Goal: Task Accomplishment & Management: Manage account settings

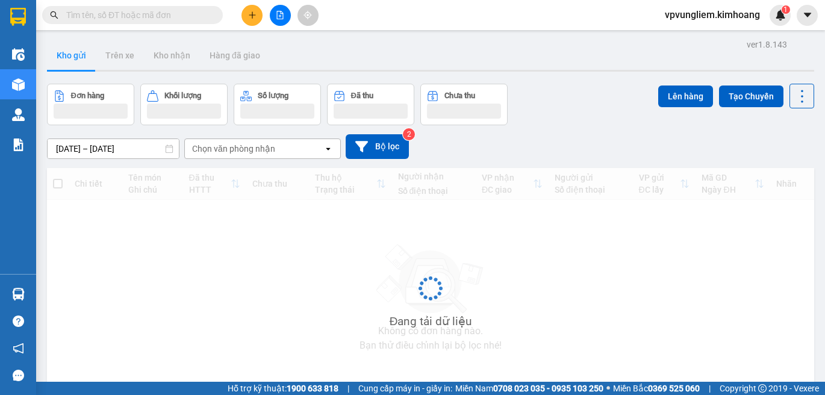
click at [252, 16] on icon "plus" at bounding box center [252, 15] width 8 height 8
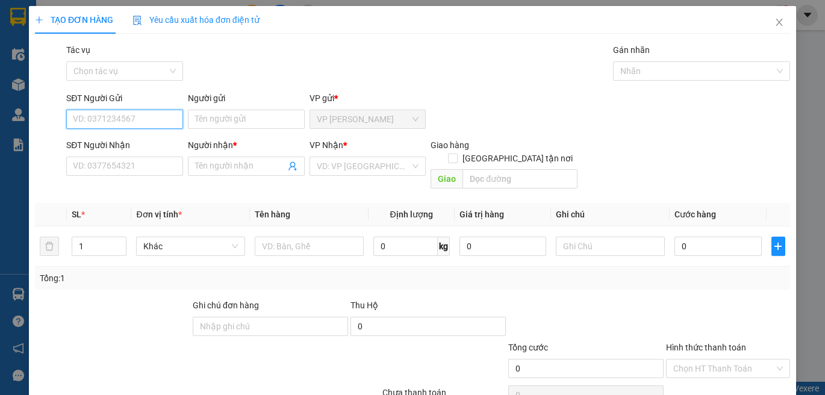
click at [158, 118] on input "SĐT Người Gửi" at bounding box center [124, 119] width 117 height 19
click at [107, 152] on div "0327488902 - HÀ" at bounding box center [123, 143] width 115 height 19
type input "0327488902"
type input "HÀ"
type input "0938120362"
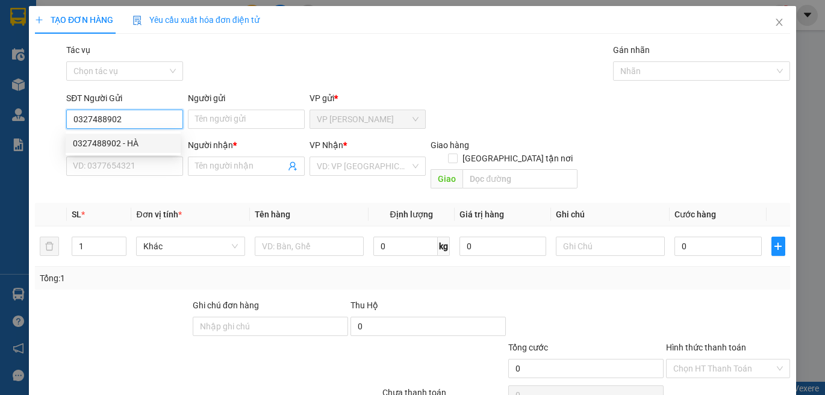
type input "Chị Hòa"
type input "Nhận BXMT, Không Bao Ướt"
type input "40.000"
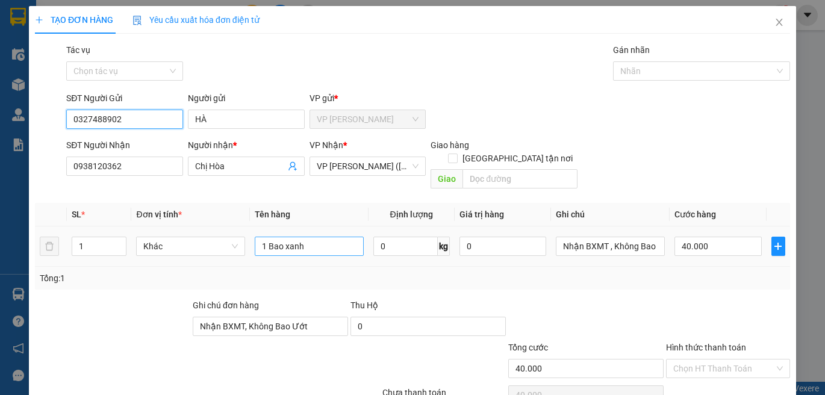
type input "0327488902"
click at [308, 237] on input "1 Bao xanh" at bounding box center [309, 246] width 109 height 19
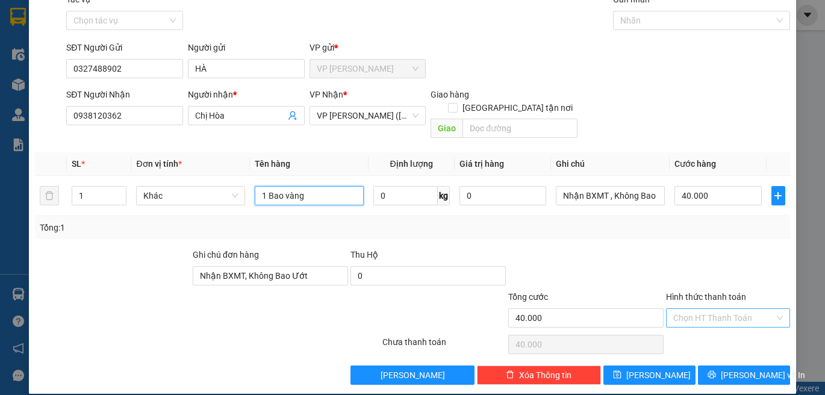
type input "1 Bao vàng"
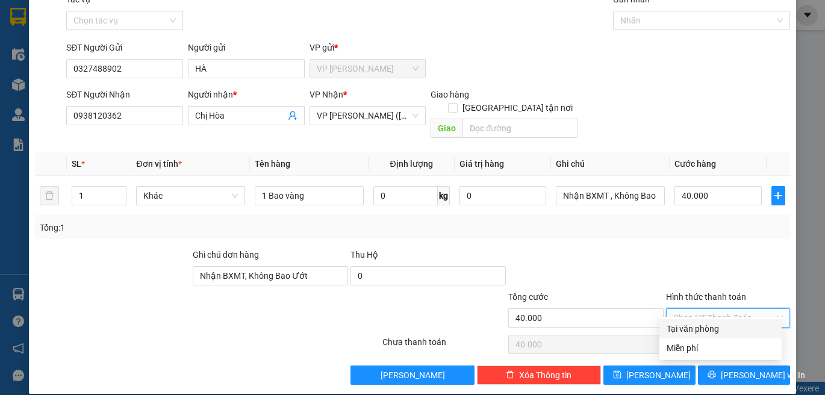
click at [707, 310] on input "Hình thức thanh toán" at bounding box center [723, 318] width 101 height 18
click at [700, 264] on div at bounding box center [728, 269] width 126 height 42
click at [680, 309] on input "Hình thức thanh toán" at bounding box center [723, 318] width 101 height 18
click at [698, 325] on div "Tại văn phòng" at bounding box center [720, 328] width 108 height 13
type input "0"
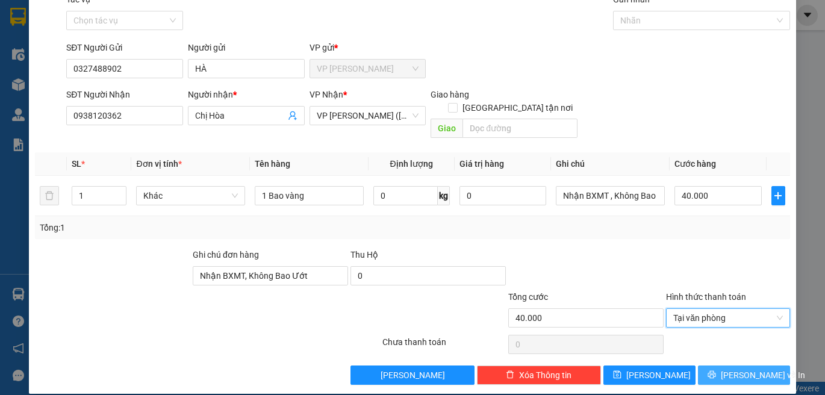
click at [719, 365] on button "[PERSON_NAME] và In" at bounding box center [744, 374] width 92 height 19
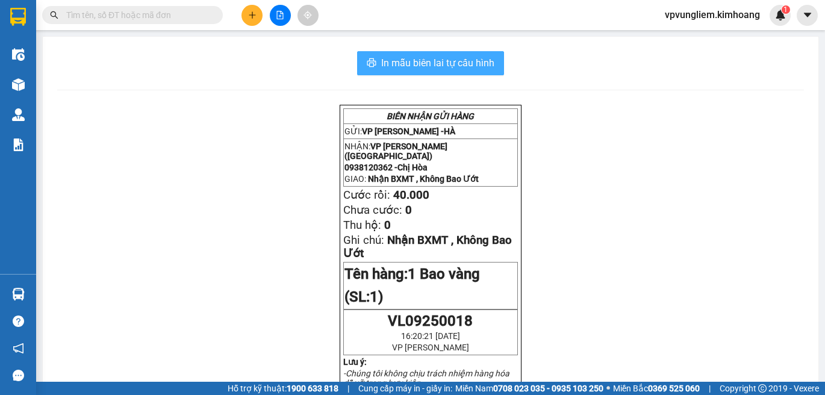
click at [406, 58] on span "In mẫu biên lai tự cấu hình" at bounding box center [437, 62] width 113 height 15
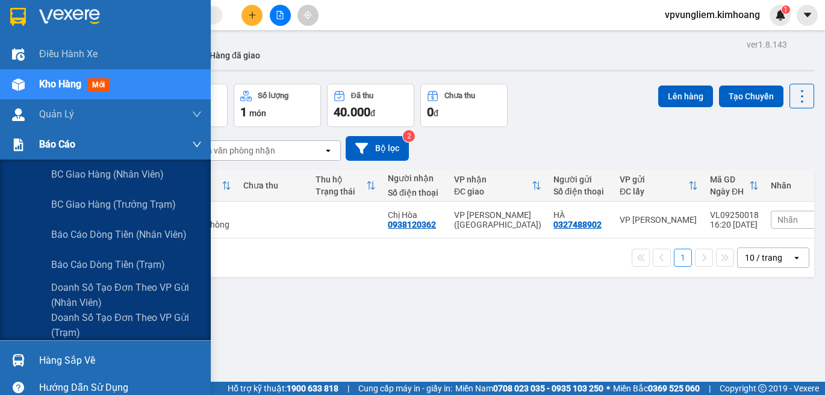
click at [48, 146] on span "Báo cáo" at bounding box center [57, 144] width 36 height 15
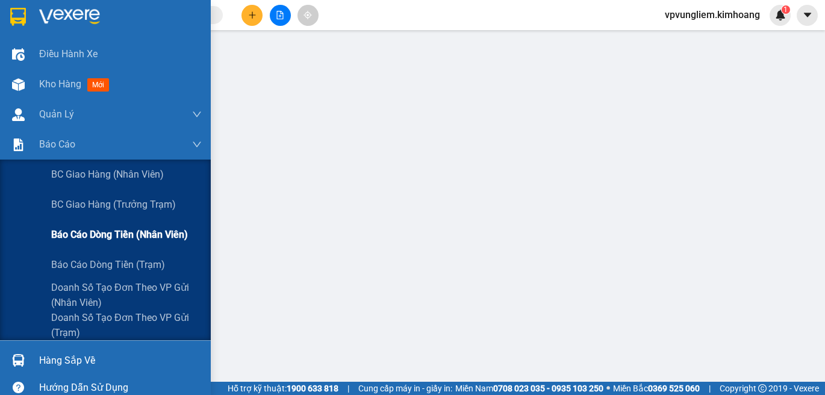
click at [126, 230] on span "Báo cáo dòng tiền (nhân viên)" at bounding box center [119, 234] width 137 height 15
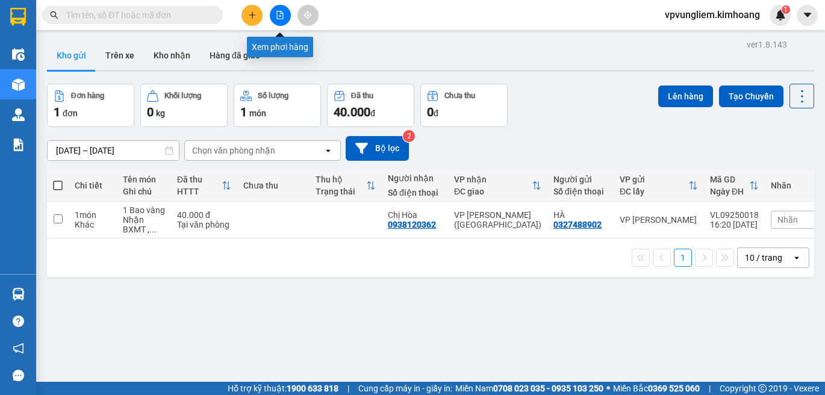
click at [250, 9] on button at bounding box center [251, 15] width 21 height 21
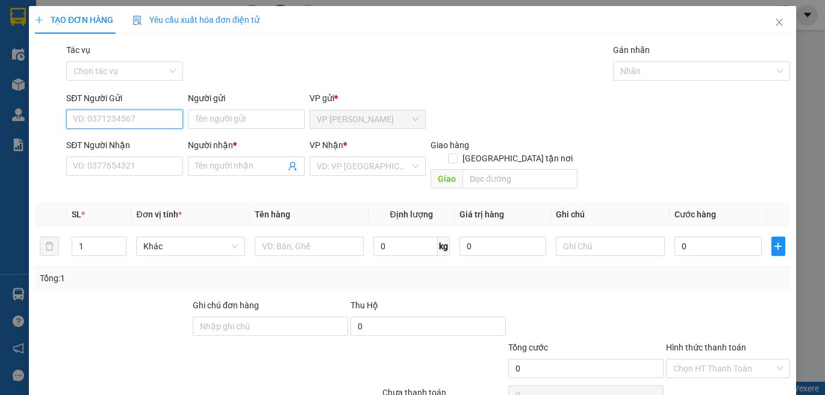
click at [163, 116] on input "SĐT Người Gửi" at bounding box center [124, 119] width 117 height 19
type input "0939705884"
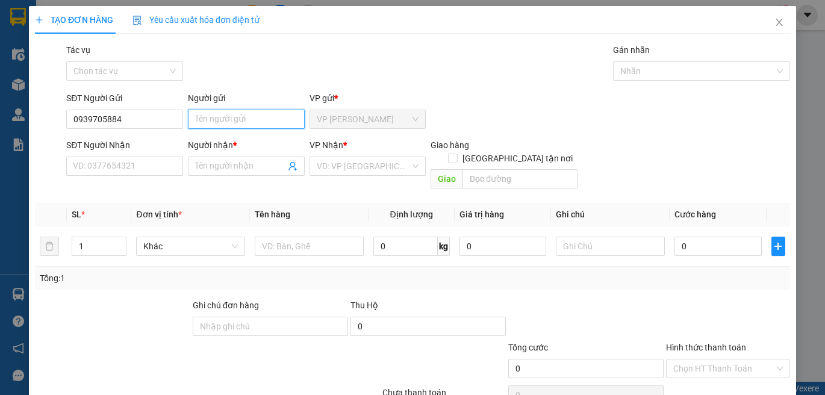
click at [202, 122] on input "Người gửi" at bounding box center [246, 119] width 117 height 19
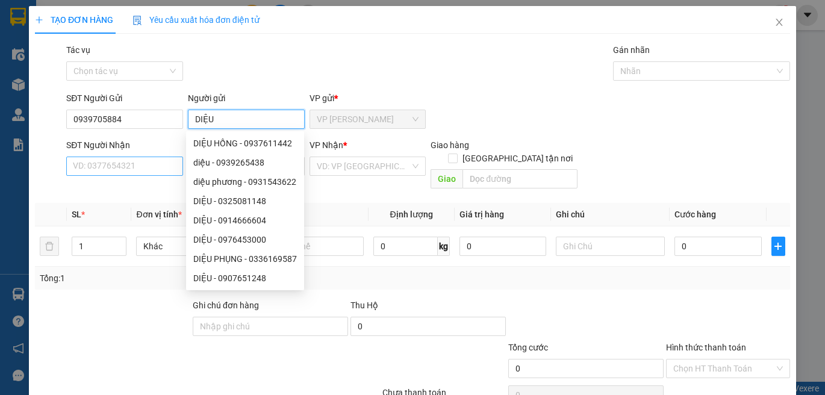
type input "DIỆU"
click at [128, 164] on input "SĐT Người Nhận" at bounding box center [124, 166] width 117 height 19
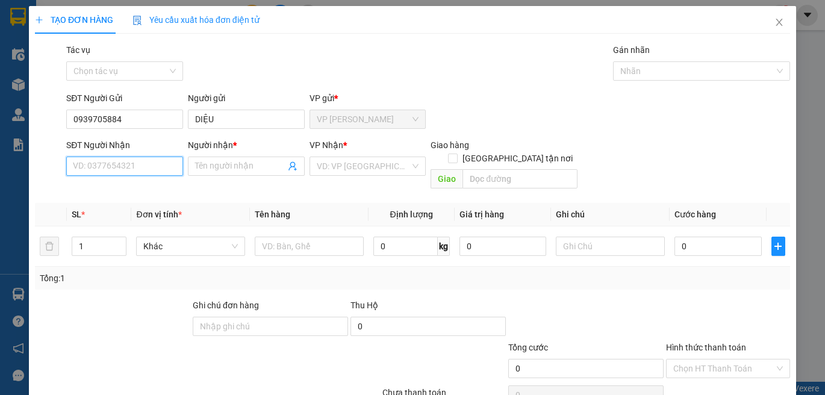
click at [128, 169] on input "SĐT Người Nhận" at bounding box center [124, 166] width 117 height 19
type input "0939451302"
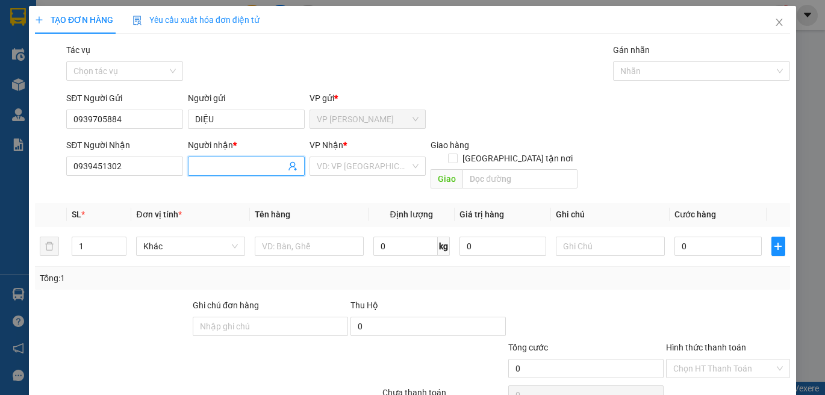
click at [203, 168] on input "Người nhận *" at bounding box center [240, 166] width 90 height 13
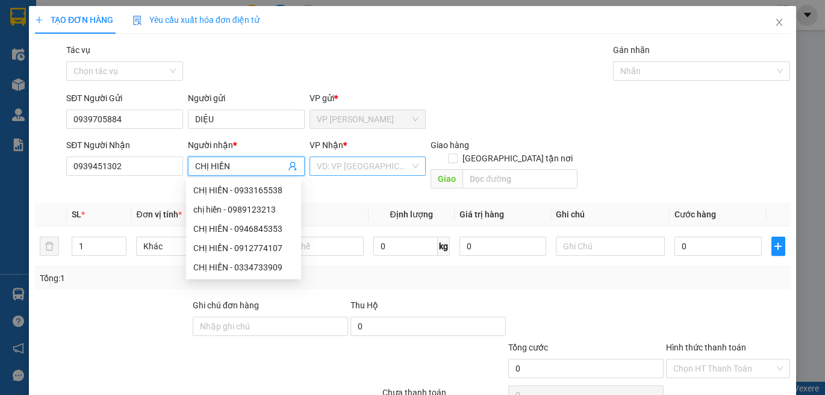
type input "CHỊ HIỀN"
click at [349, 173] on input "search" at bounding box center [364, 166] width 94 height 18
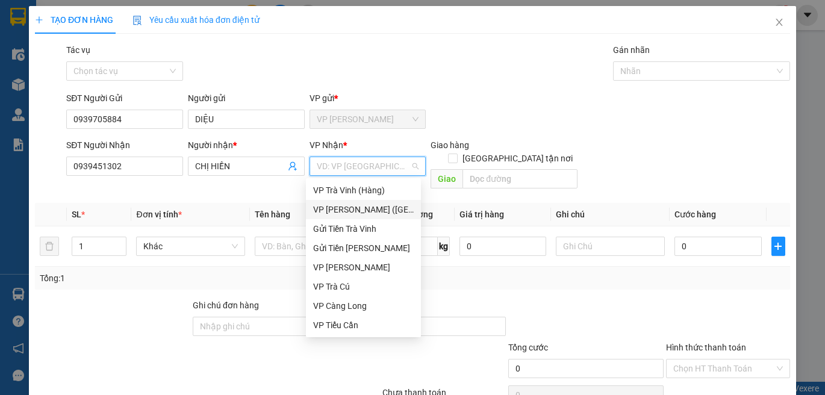
click at [345, 210] on div "VP [PERSON_NAME] ([GEOGRAPHIC_DATA])" at bounding box center [363, 209] width 101 height 13
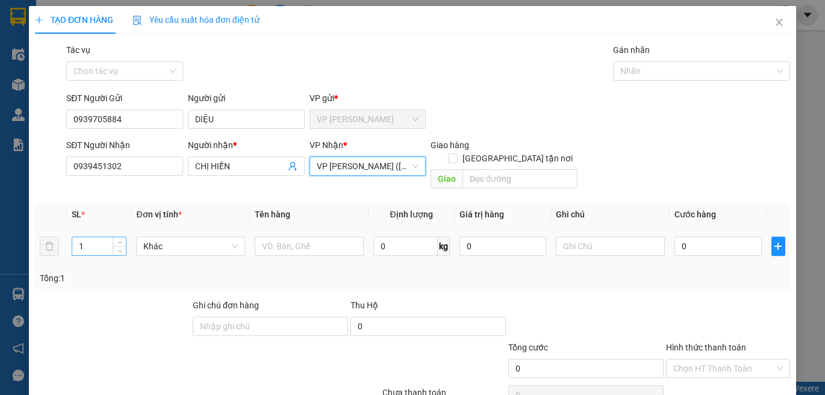
click at [104, 237] on input "1" at bounding box center [99, 246] width 54 height 18
type input "2"
click at [272, 237] on input "text" at bounding box center [309, 246] width 109 height 19
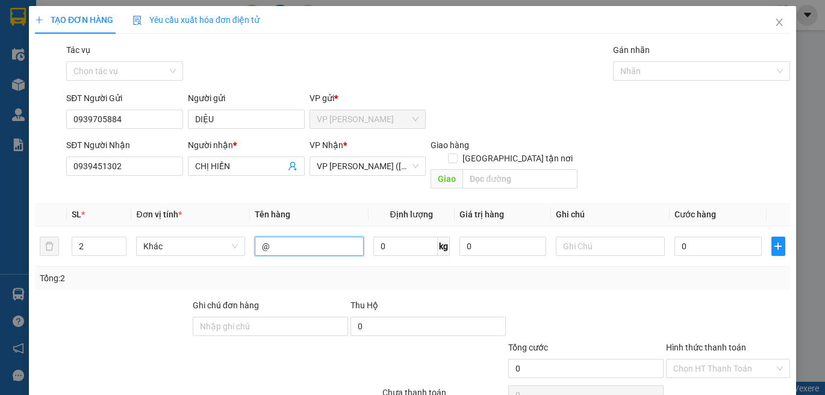
type input "@"
type input "2 BAO CAM MÀU TRẮNG"
click at [569, 237] on input "text" at bounding box center [610, 246] width 109 height 19
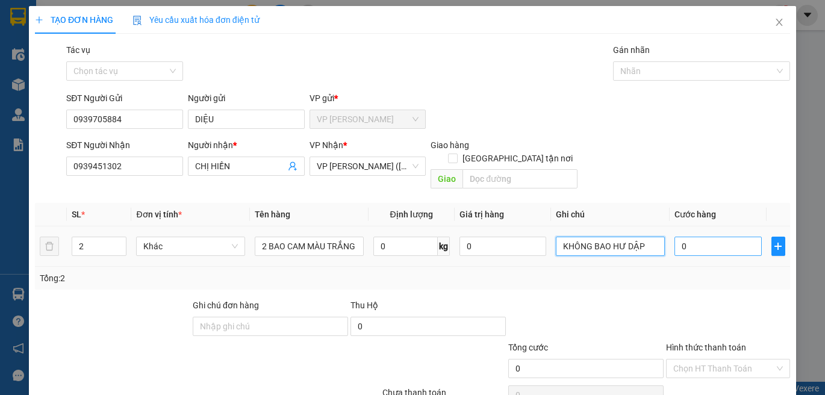
type input "KHÔNG BAO HƯ DẬP"
click at [674, 237] on input "0" at bounding box center [717, 246] width 87 height 19
type input "80"
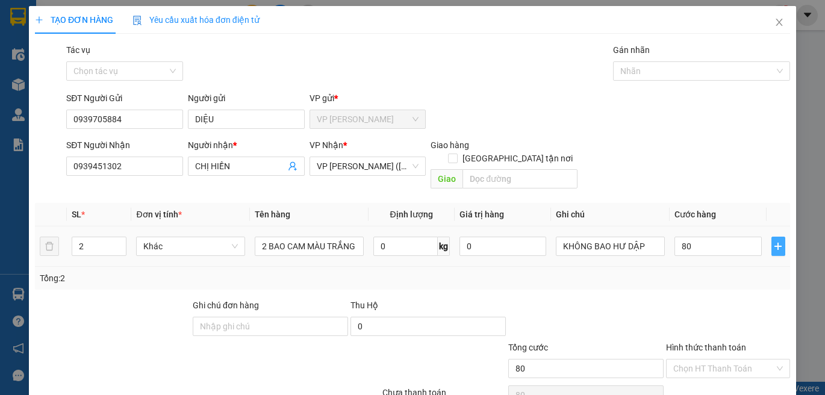
type input "80.000"
click at [771, 238] on button "button" at bounding box center [778, 246] width 14 height 19
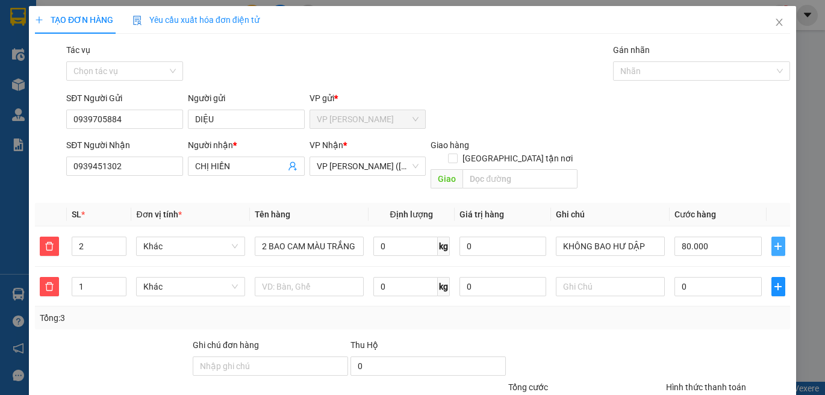
scroll to position [90, 0]
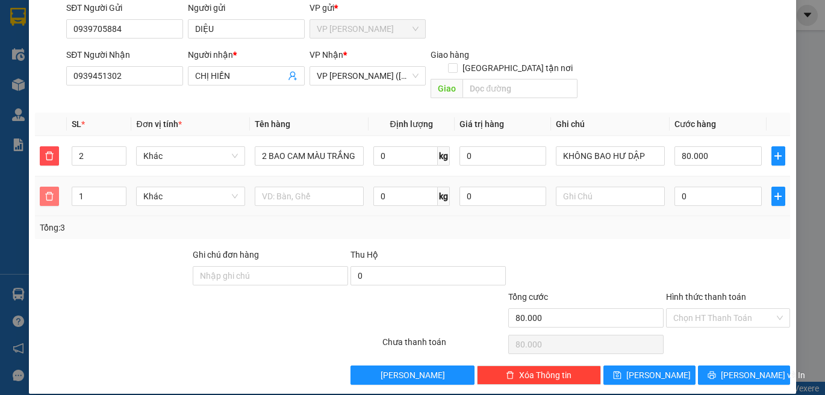
click at [43, 191] on span "delete" at bounding box center [49, 196] width 18 height 10
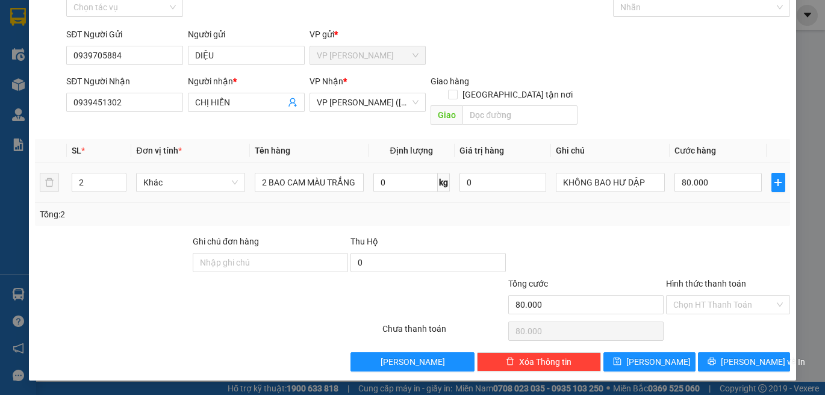
scroll to position [51, 0]
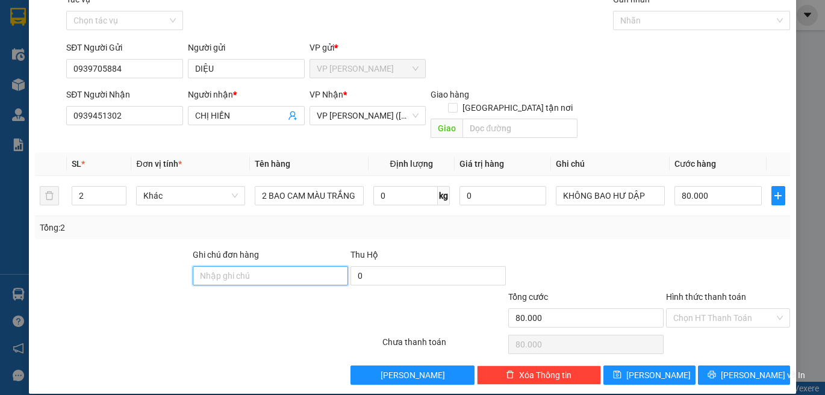
click at [276, 266] on input "Ghi chú đơn hàng" at bounding box center [270, 275] width 155 height 19
type input "KHÔNG BAO HƯ DẬP"
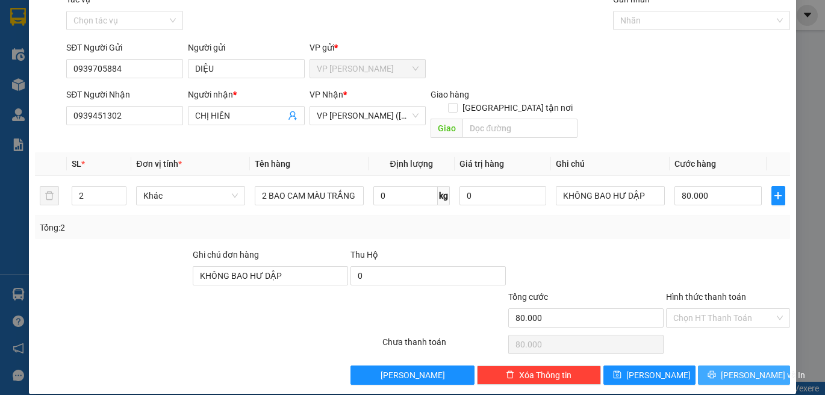
click at [758, 365] on button "Lưu và In" at bounding box center [744, 374] width 92 height 19
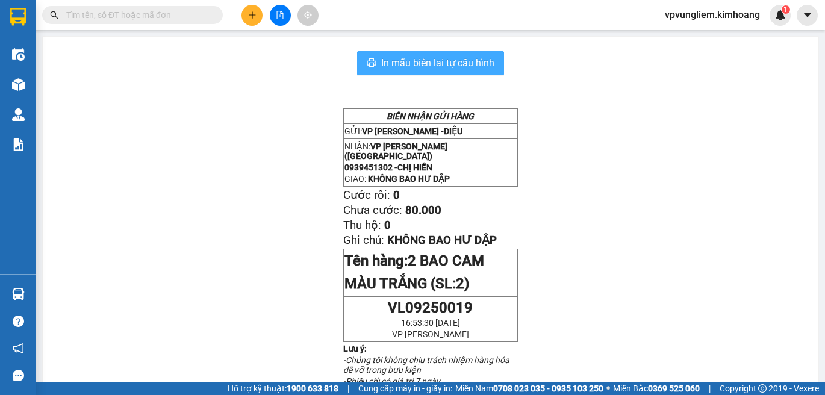
click at [467, 64] on span "In mẫu biên lai tự cấu hình" at bounding box center [437, 62] width 113 height 15
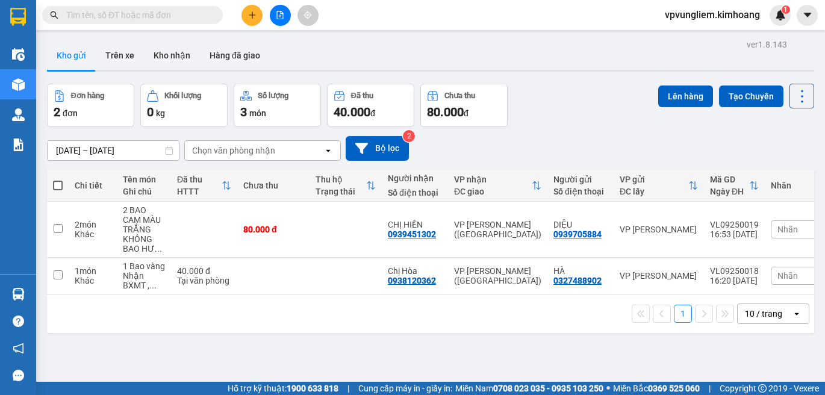
click at [206, 11] on input "text" at bounding box center [137, 14] width 142 height 13
click at [72, 131] on div "[DATE] – [DATE] Press the down arrow key to interact with the calendar and sele…" at bounding box center [430, 148] width 767 height 43
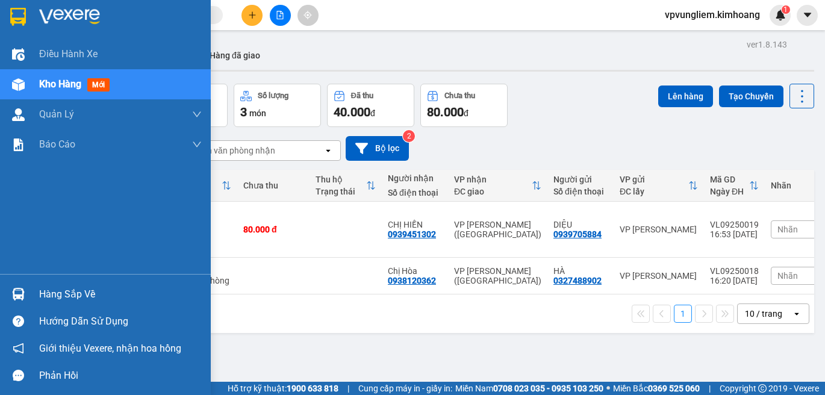
click at [48, 293] on div "Hàng sắp về" at bounding box center [120, 294] width 163 height 18
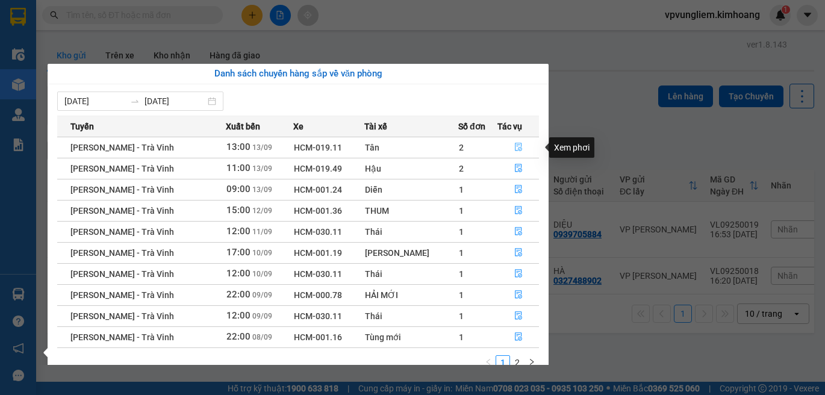
click at [523, 151] on button "button" at bounding box center [518, 147] width 40 height 19
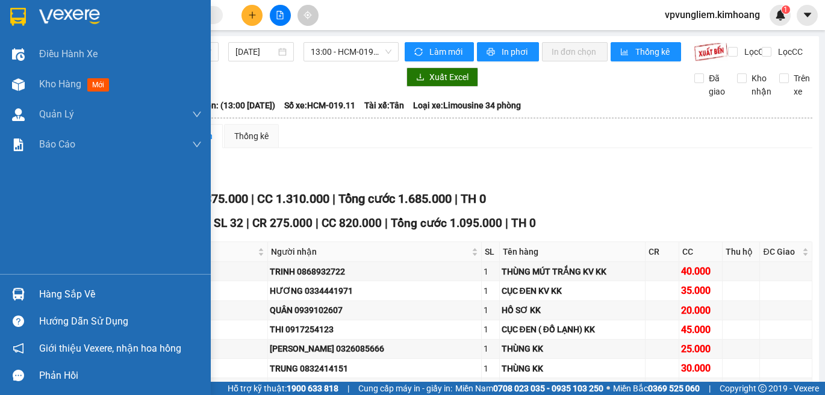
click at [73, 288] on div "Hàng sắp về" at bounding box center [120, 294] width 163 height 18
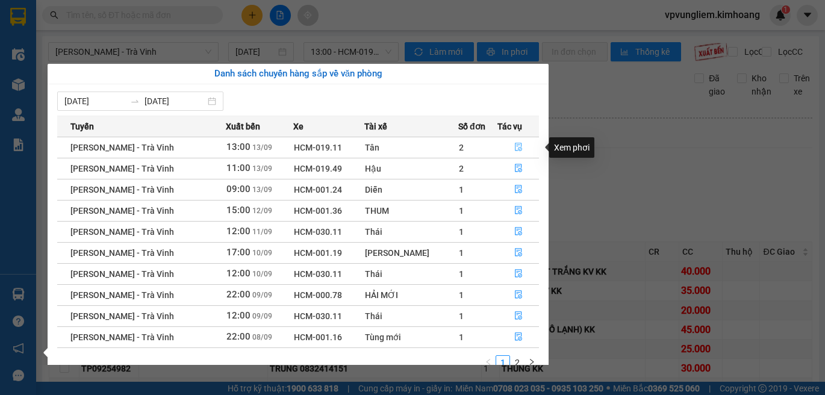
click at [517, 143] on icon "file-done" at bounding box center [518, 147] width 8 height 8
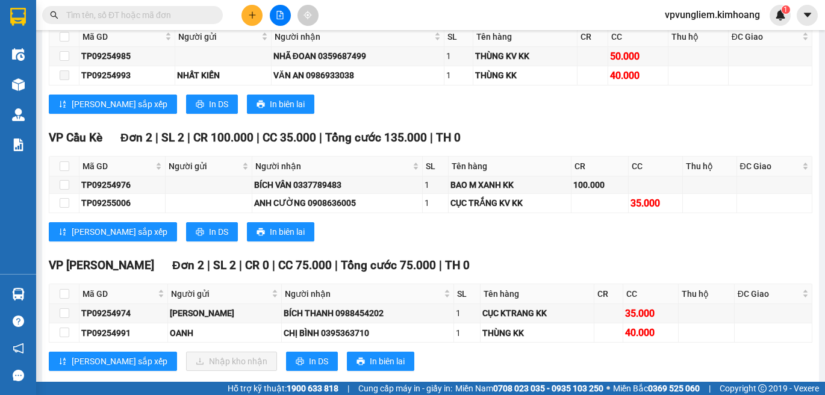
scroll to position [1177, 0]
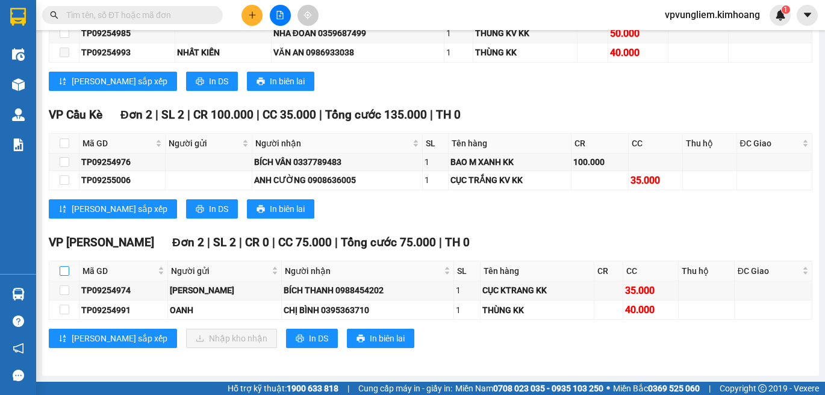
click at [64, 268] on input "checkbox" at bounding box center [65, 271] width 10 height 10
checkbox input "true"
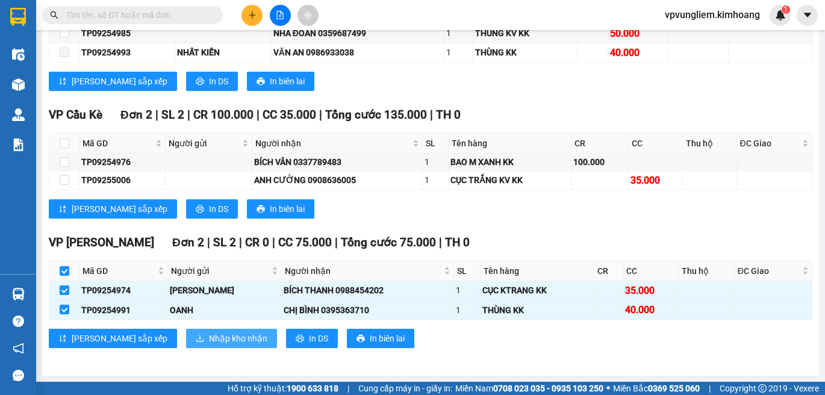
click at [209, 336] on span "Nhập kho nhận" at bounding box center [238, 338] width 58 height 13
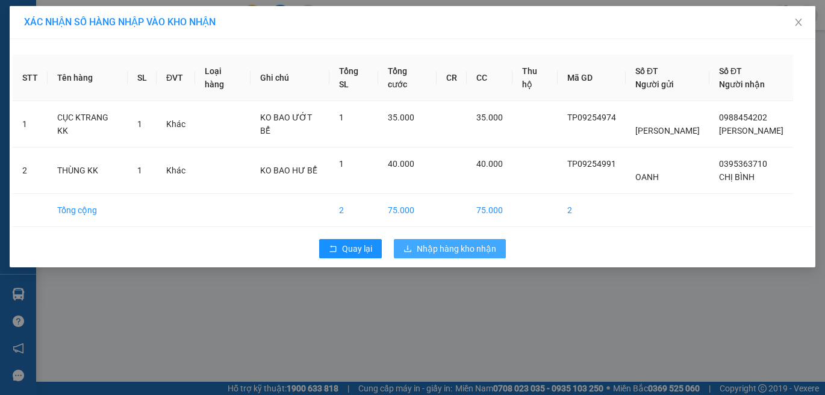
click at [434, 247] on span "Nhập hàng kho nhận" at bounding box center [456, 248] width 79 height 13
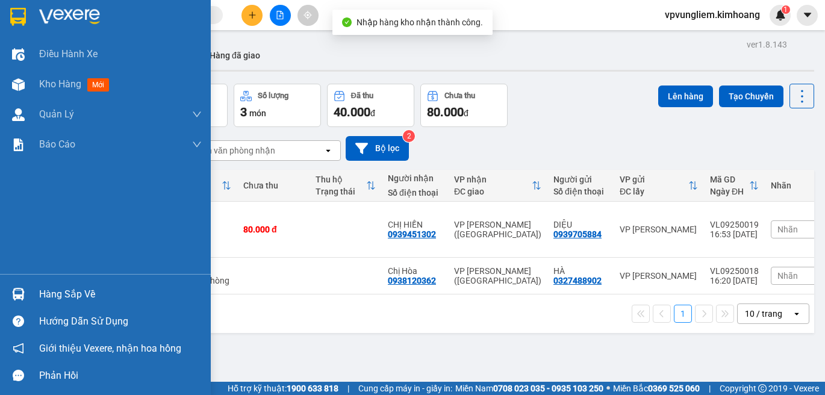
click at [58, 294] on div "Hàng sắp về" at bounding box center [120, 294] width 163 height 18
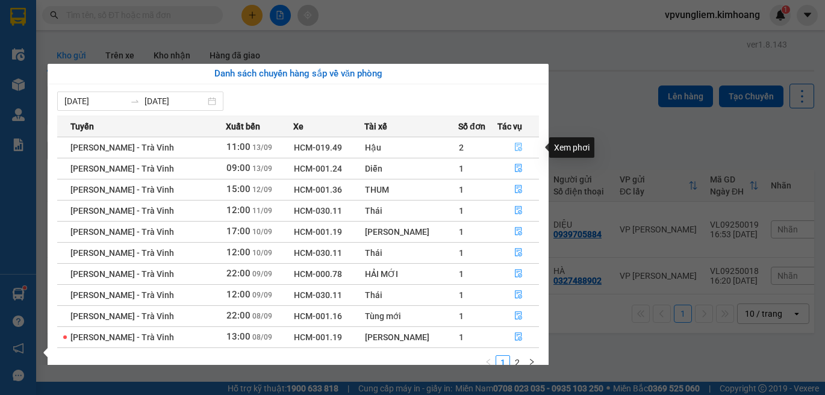
click at [523, 150] on button "button" at bounding box center [518, 147] width 40 height 19
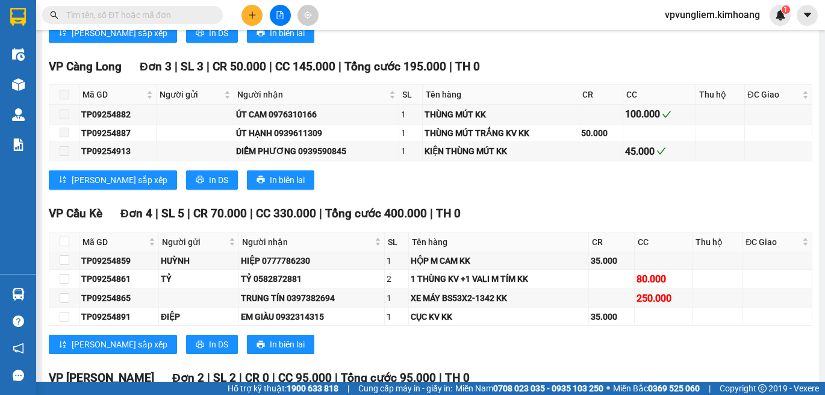
scroll to position [1771, 0]
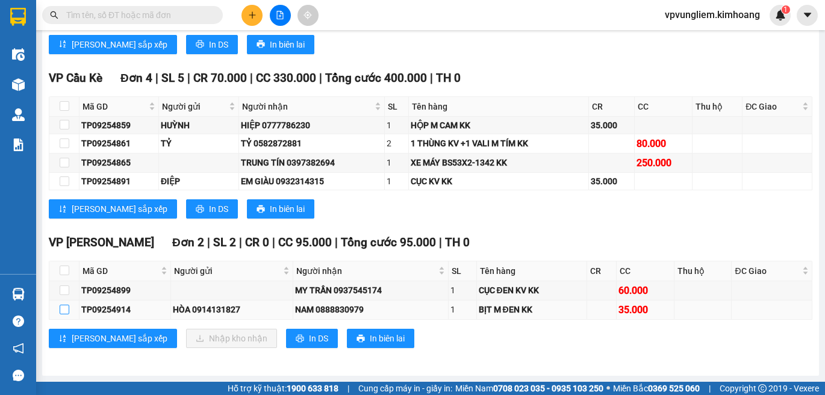
click at [68, 310] on input "checkbox" at bounding box center [65, 310] width 10 height 10
checkbox input "true"
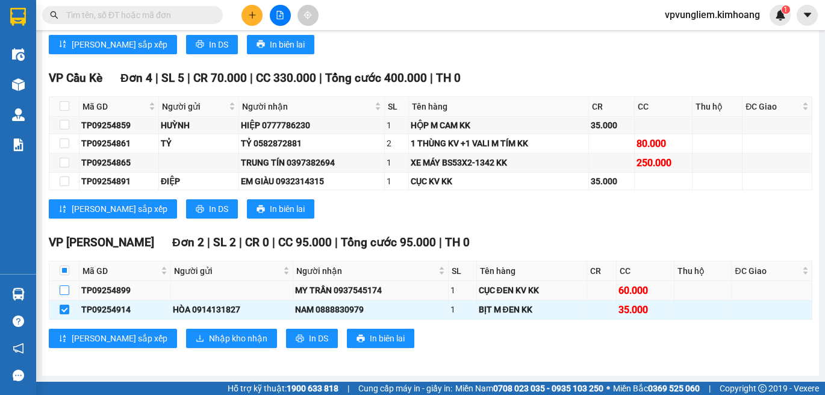
click at [68, 288] on input "checkbox" at bounding box center [65, 290] width 10 height 10
checkbox input "true"
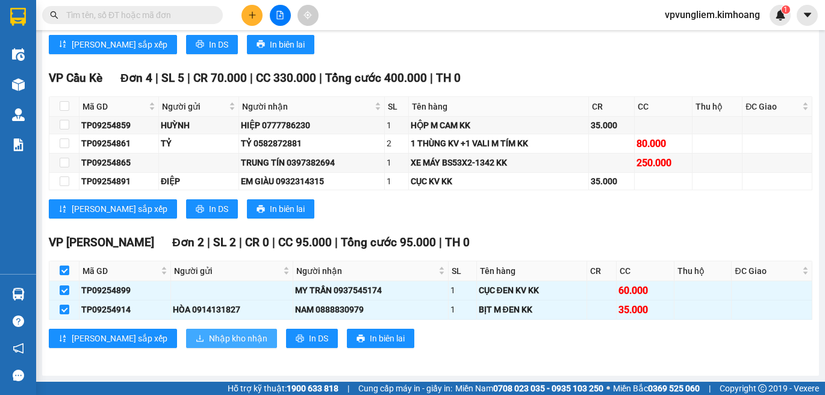
click at [209, 341] on span "Nhập kho nhận" at bounding box center [238, 338] width 58 height 13
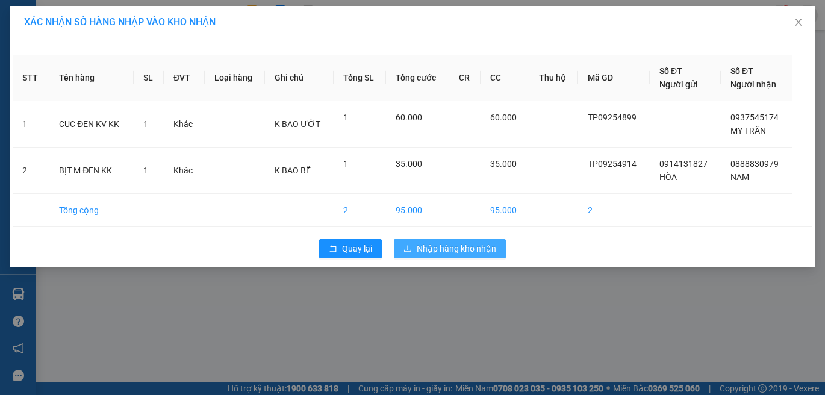
click at [429, 240] on button "Nhập hàng kho nhận" at bounding box center [450, 248] width 112 height 19
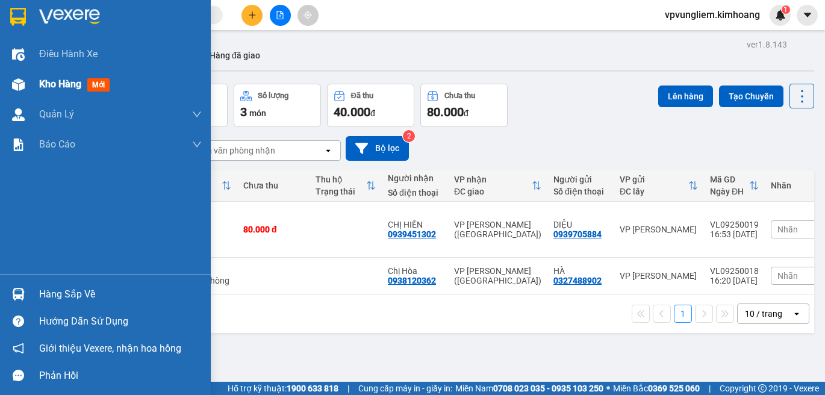
click at [161, 93] on div "Kho hàng mới" at bounding box center [120, 84] width 163 height 30
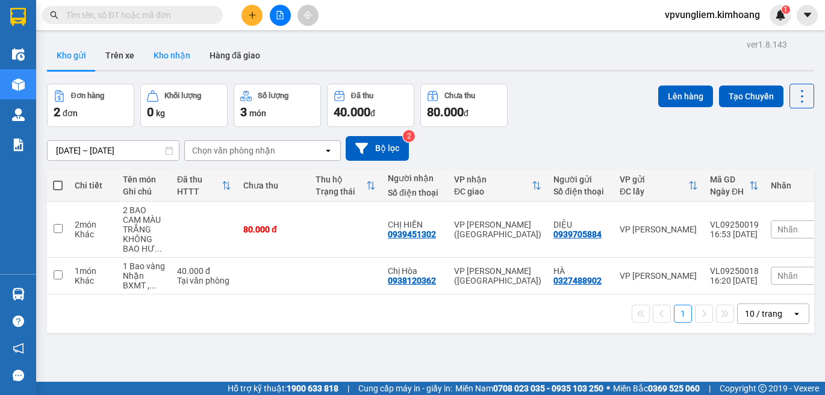
click at [182, 60] on button "Kho nhận" at bounding box center [172, 55] width 56 height 29
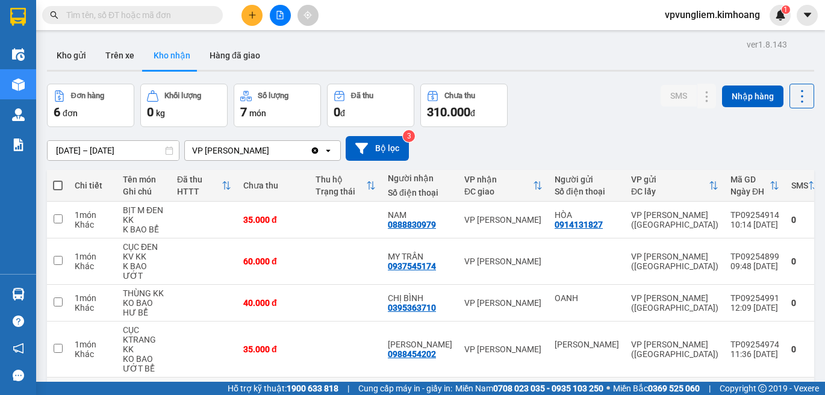
scroll to position [143, 0]
